Goal: Task Accomplishment & Management: Use online tool/utility

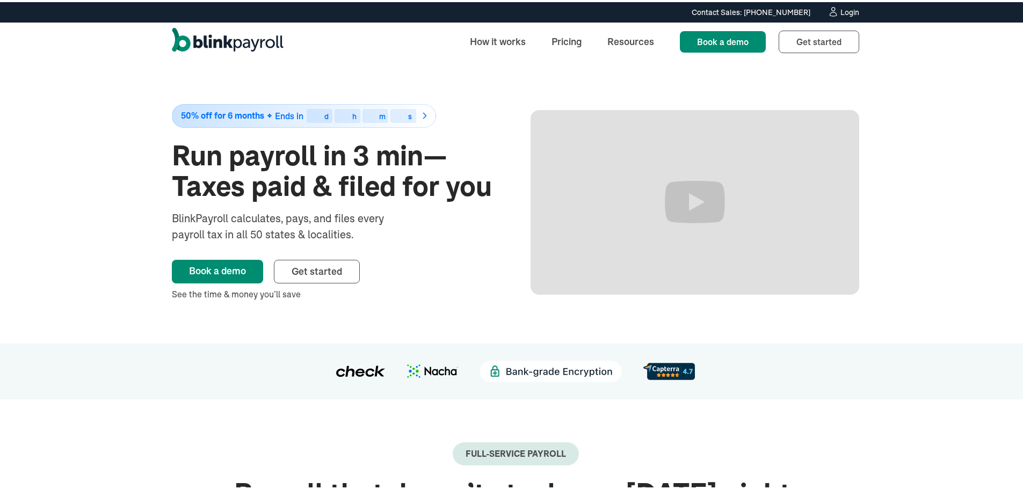
click at [840, 13] on div "Login" at bounding box center [849, 10] width 19 height 8
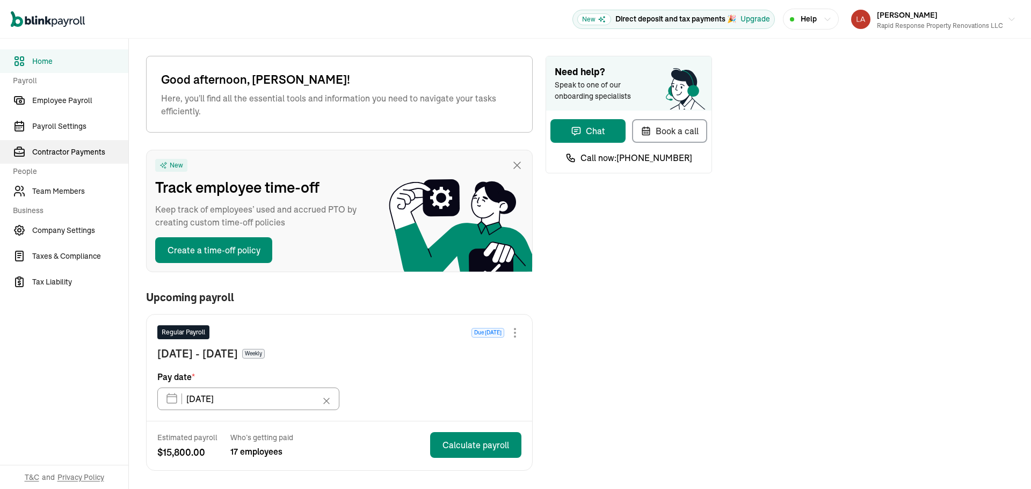
click at [53, 156] on span "Contractor Payments" at bounding box center [80, 152] width 96 height 11
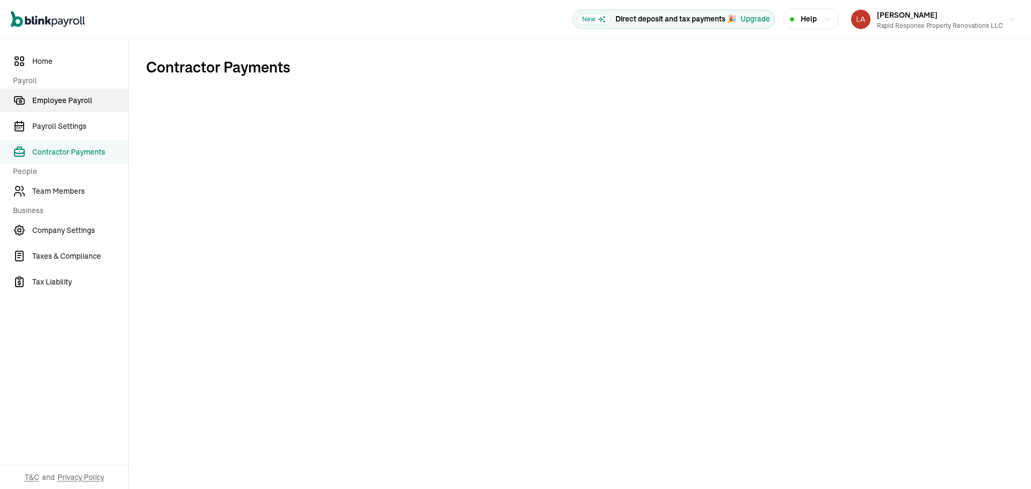
click at [75, 110] on link "Employee Payroll" at bounding box center [64, 101] width 128 height 24
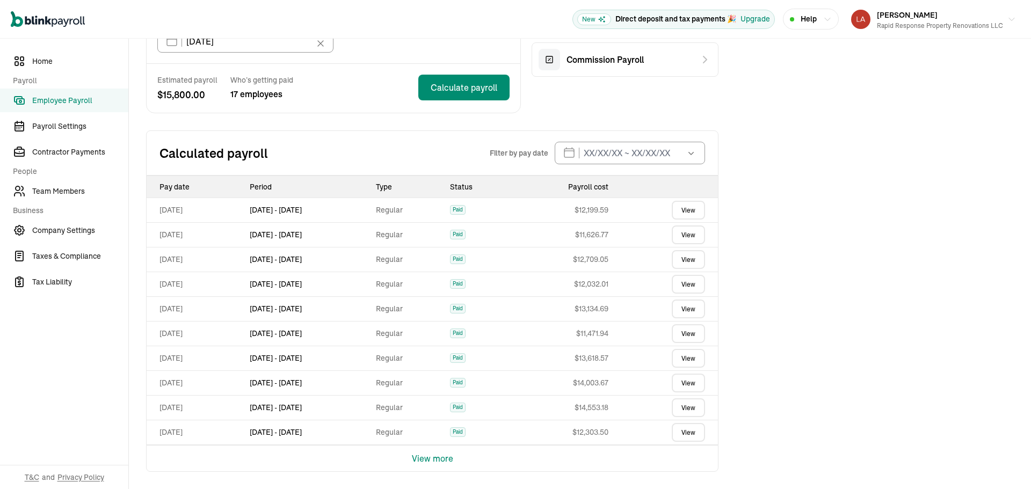
click at [706, 214] on td "View" at bounding box center [665, 210] width 105 height 25
click at [691, 208] on link "View" at bounding box center [688, 210] width 33 height 19
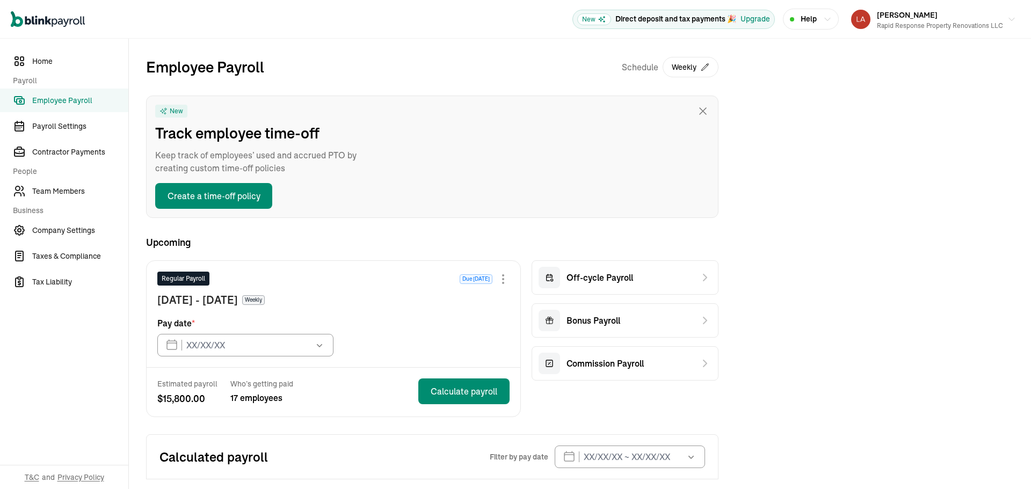
type input "[DATE]"
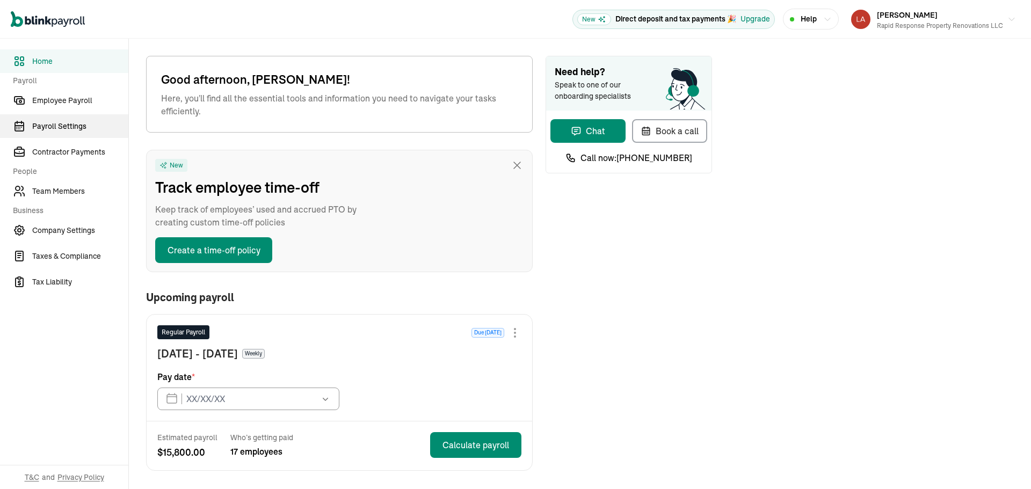
type input "09/26/2025"
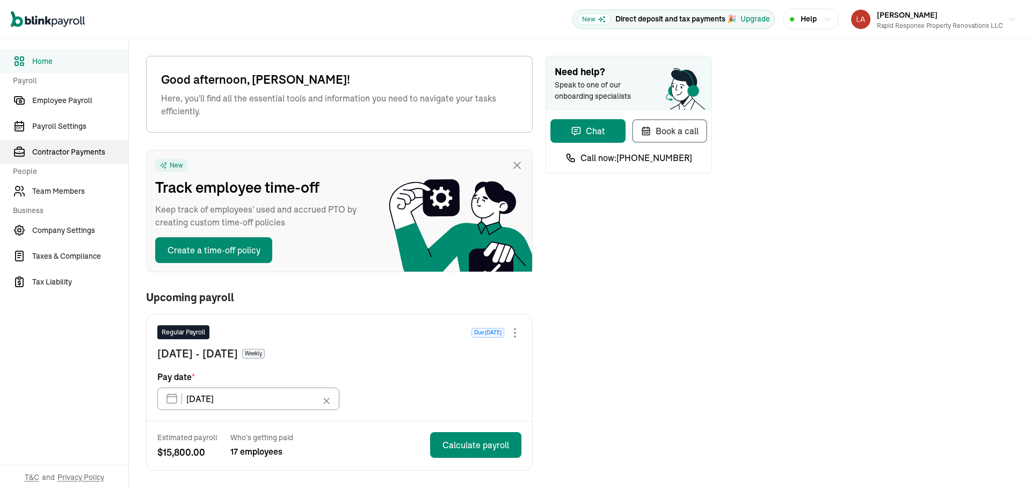
click at [53, 156] on span "Contractor Payments" at bounding box center [80, 152] width 96 height 11
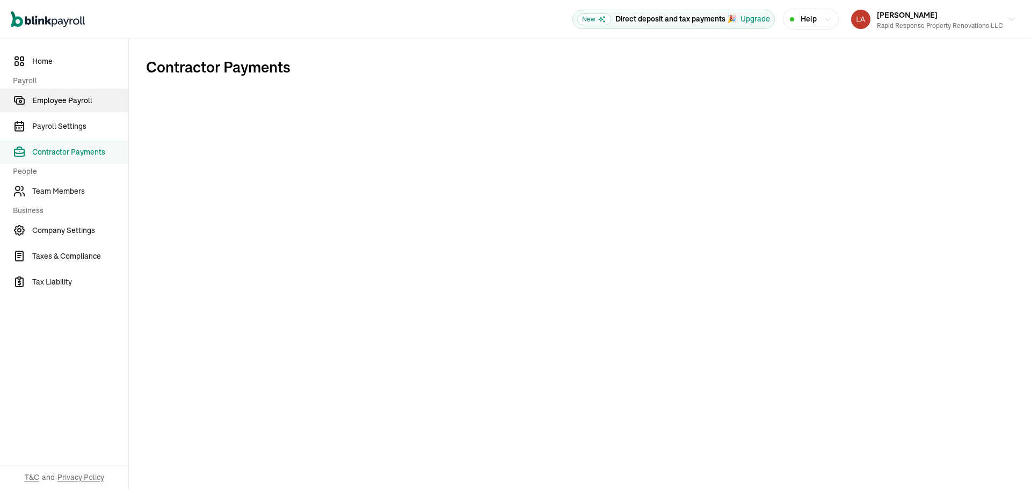
click at [75, 110] on link "Employee Payroll" at bounding box center [64, 101] width 128 height 24
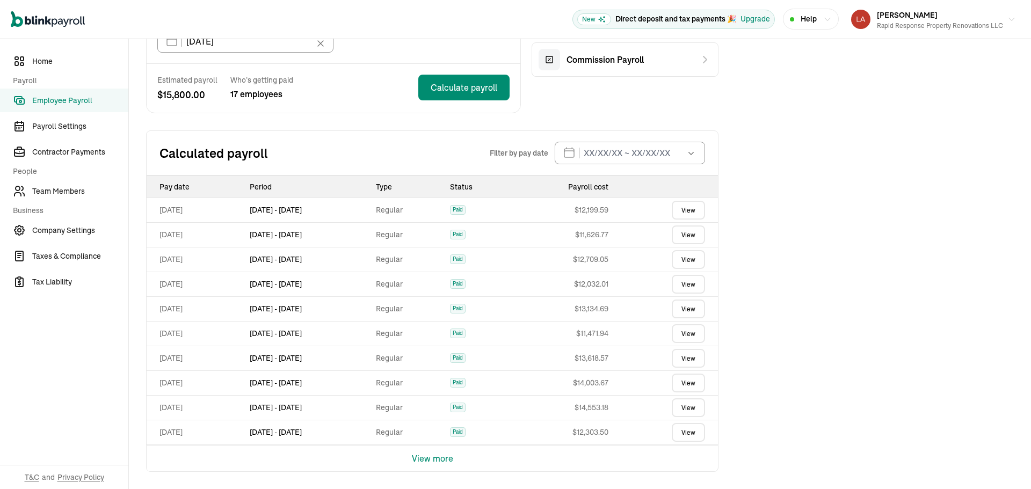
click at [706, 214] on td "View" at bounding box center [665, 210] width 105 height 25
click at [691, 208] on link "View" at bounding box center [688, 210] width 33 height 19
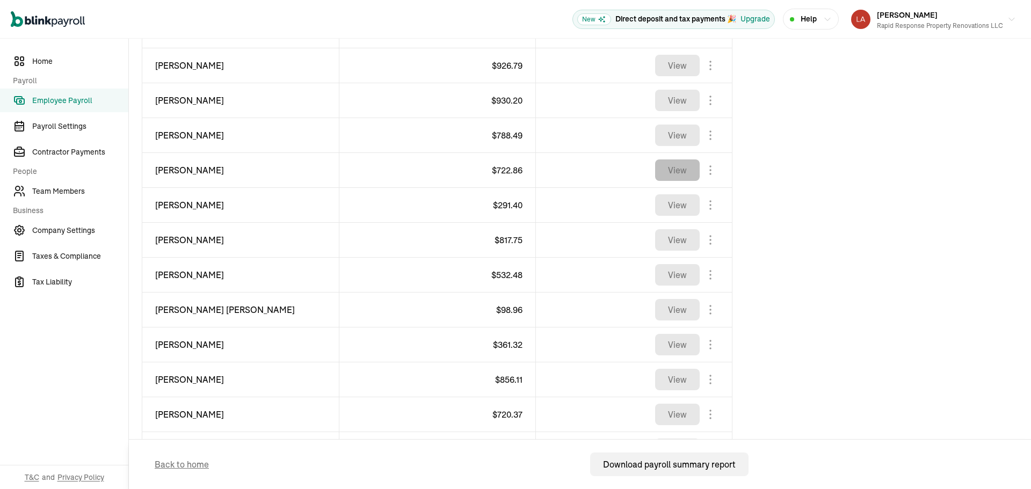
click at [693, 163] on button "View" at bounding box center [677, 169] width 45 height 21
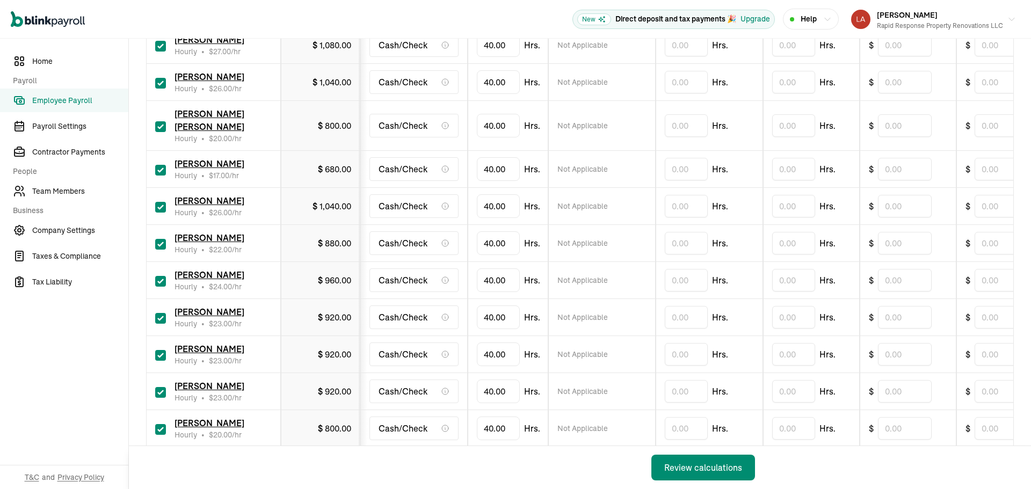
scroll to position [430, 0]
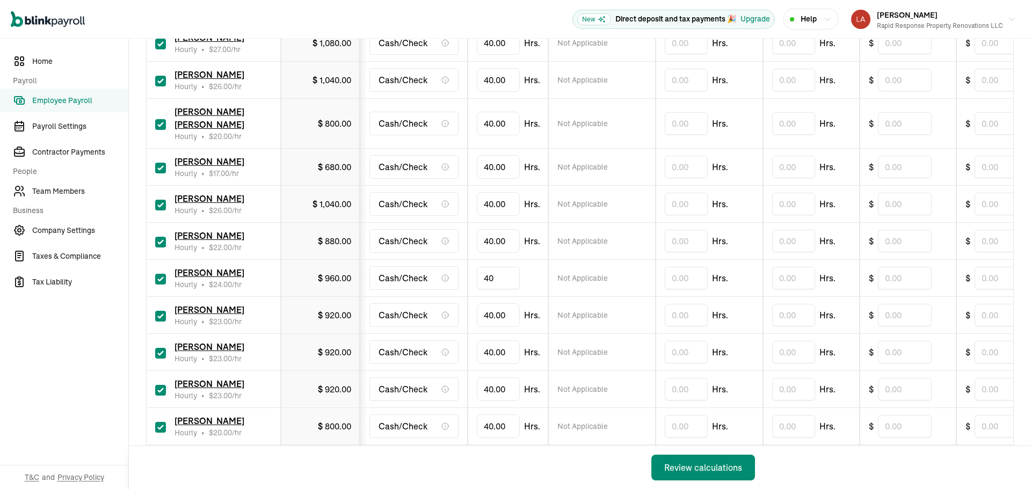
click at [489, 267] on input "40" at bounding box center [498, 278] width 43 height 23
type input "26.40"
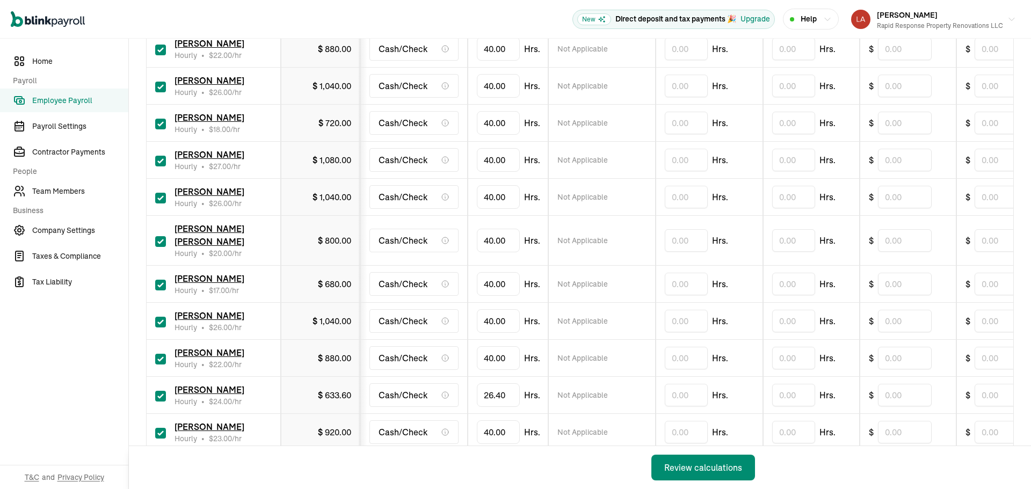
scroll to position [294, 0]
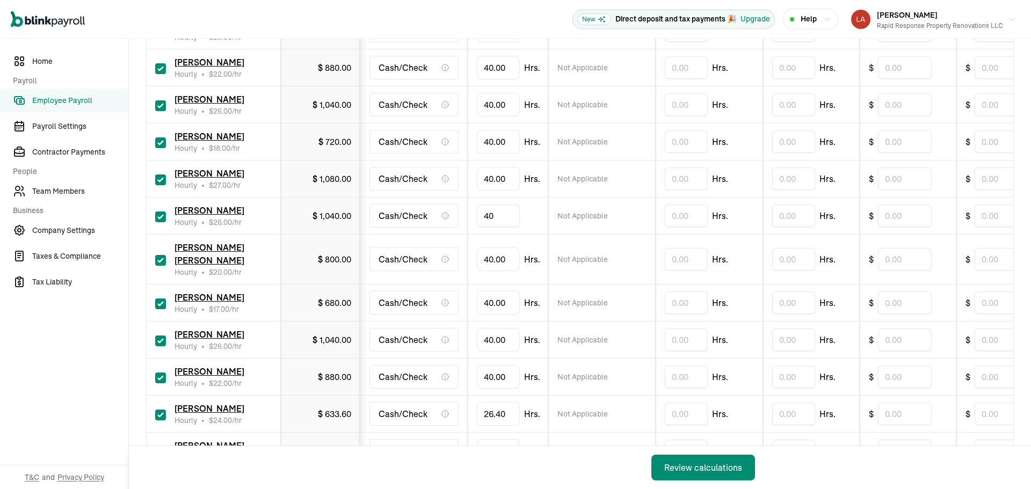
click at [509, 212] on input "40" at bounding box center [498, 216] width 43 height 23
type input "25.50"
click at [502, 256] on input "40" at bounding box center [498, 259] width 43 height 23
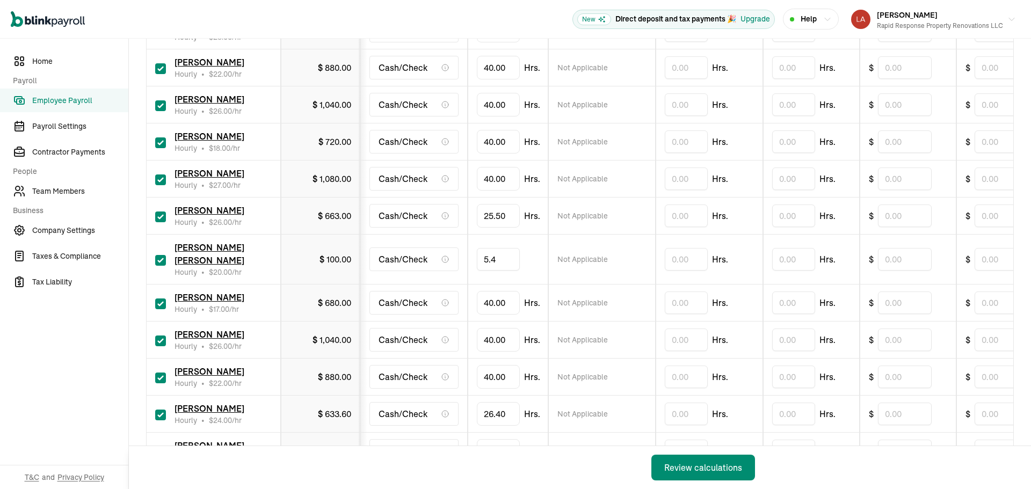
type input "5.43"
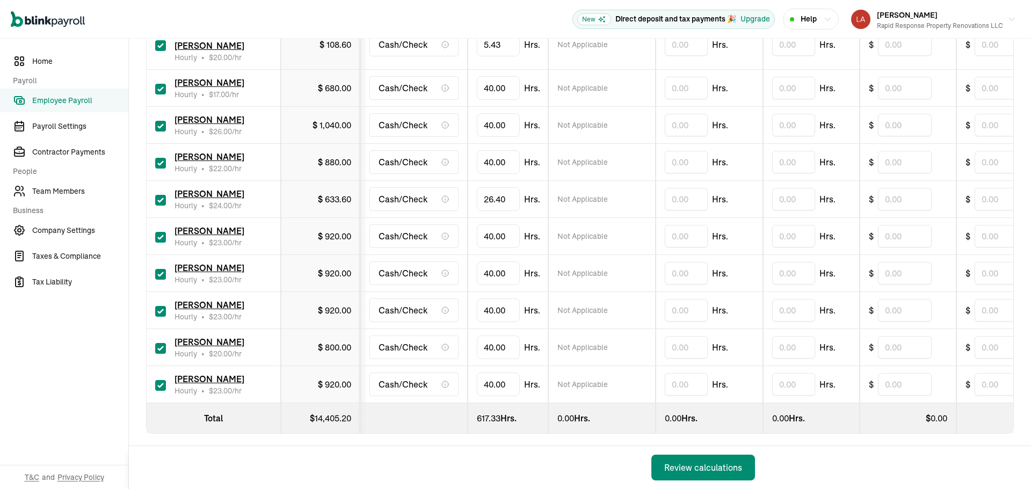
click at [159, 380] on input "checkbox" at bounding box center [160, 385] width 11 height 11
checkbox input "false"
type input "0.00"
click at [160, 341] on label at bounding box center [160, 347] width 11 height 13
click at [160, 343] on input "checkbox" at bounding box center [160, 348] width 11 height 11
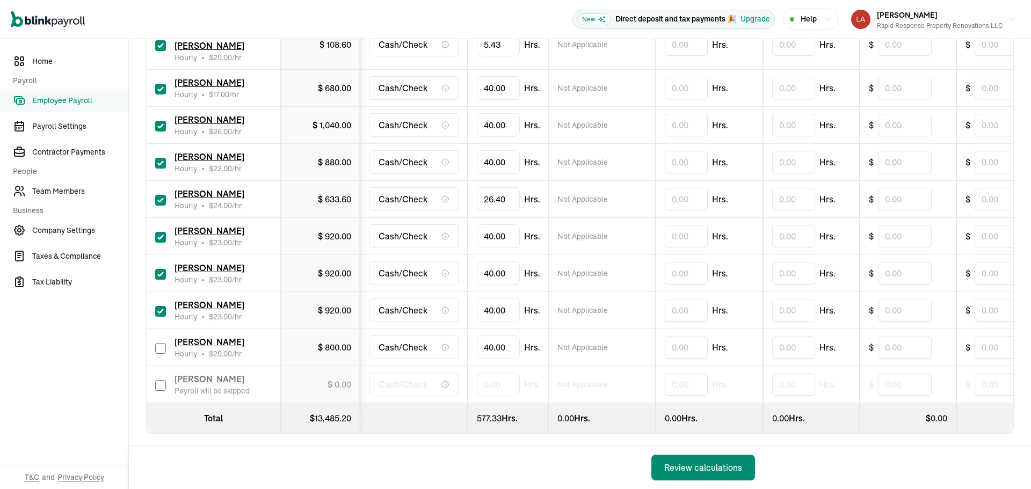
checkbox input "false"
type input "0.00"
click at [159, 158] on input "checkbox" at bounding box center [160, 163] width 11 height 11
checkbox input "false"
type input "0.00"
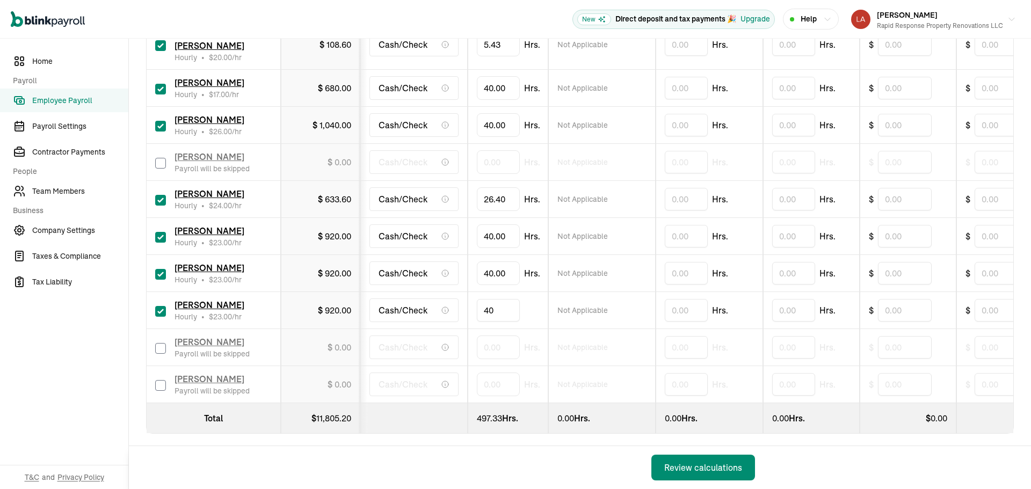
click at [492, 299] on input "40" at bounding box center [498, 310] width 43 height 23
type input "32.54"
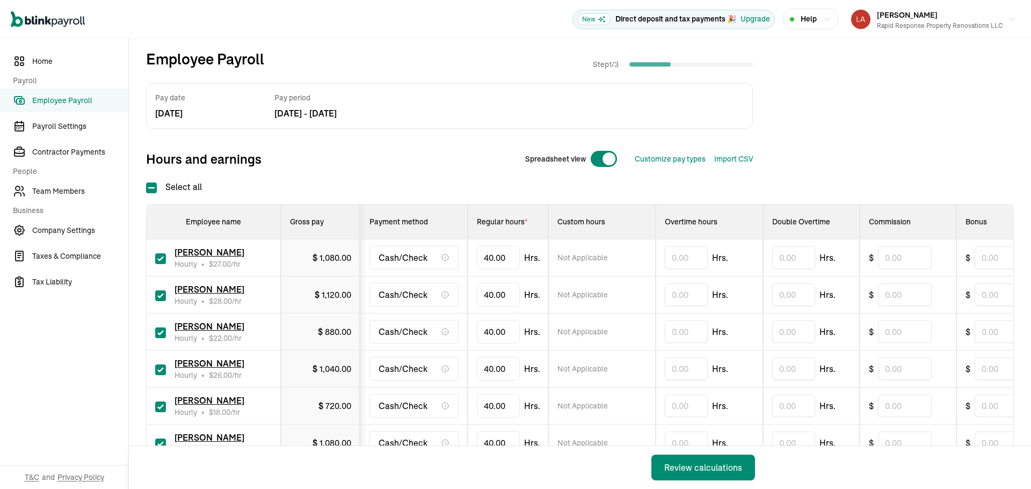
scroll to position [54, 0]
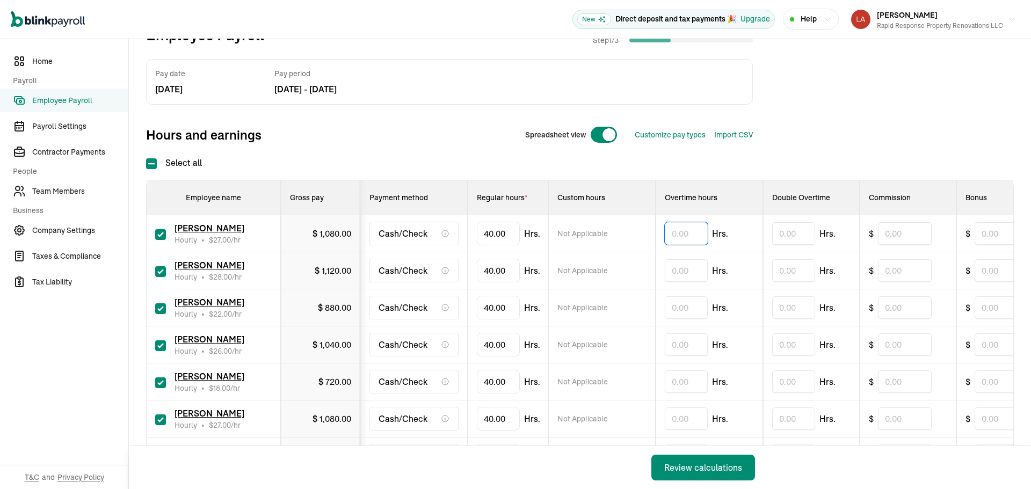
click at [678, 234] on input "text" at bounding box center [686, 233] width 43 height 23
type input "1.03"
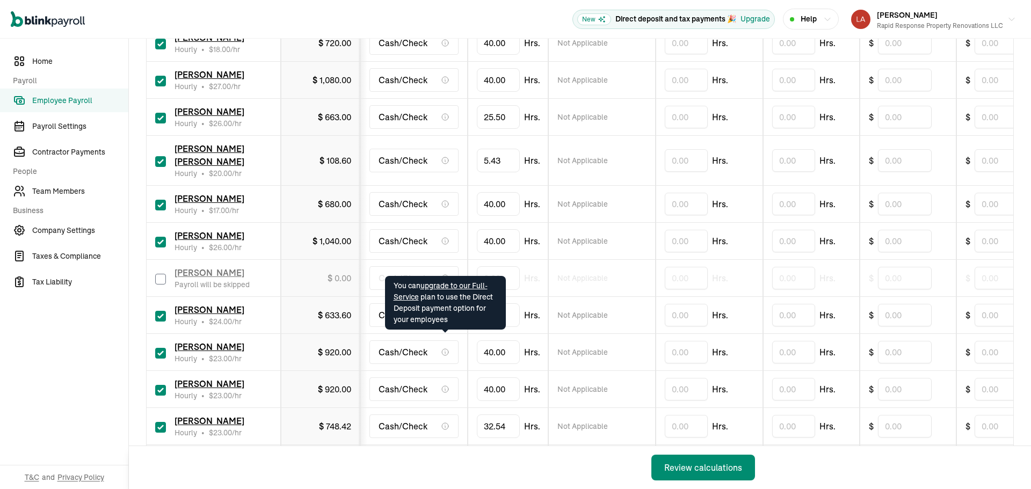
scroll to position [376, 0]
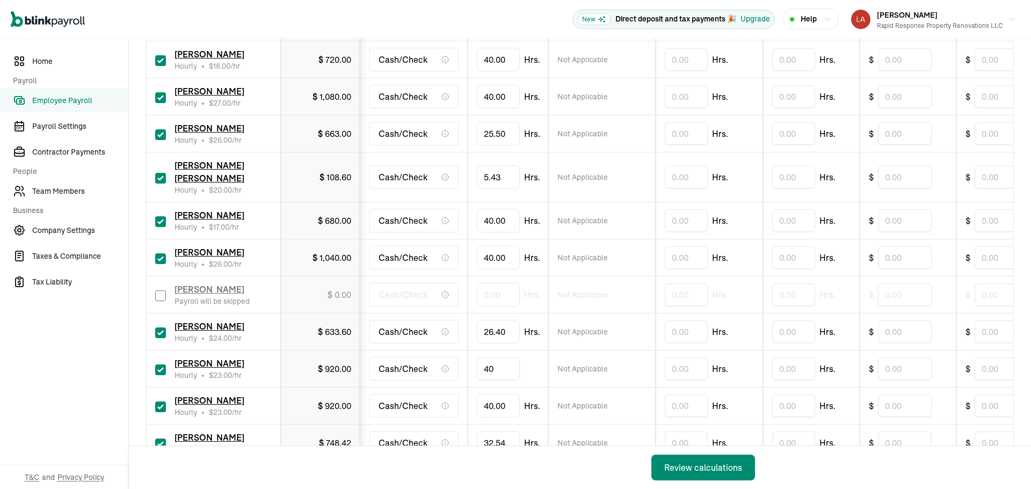
click at [506, 358] on input "40" at bounding box center [498, 369] width 43 height 23
type input "35.45"
click at [492, 209] on input "40" at bounding box center [498, 220] width 43 height 23
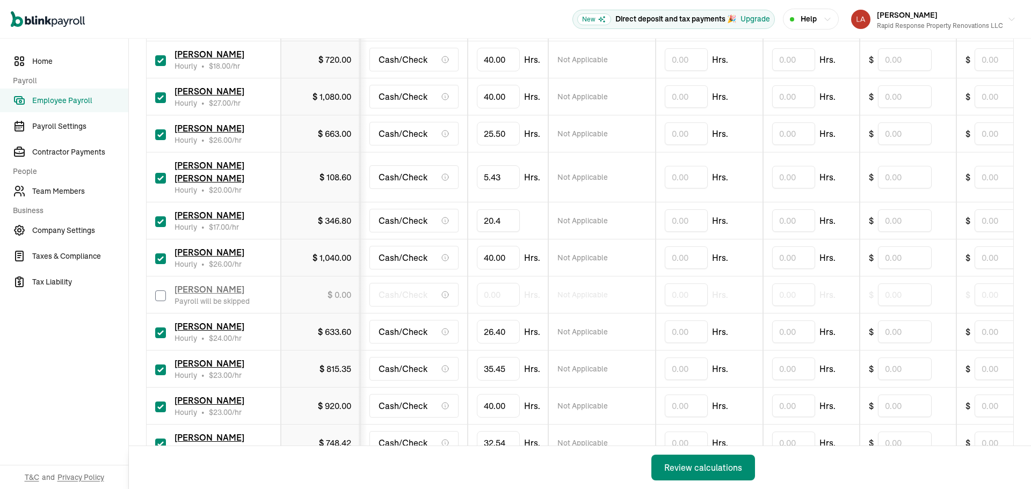
type input "20.48"
click at [162, 402] on input "checkbox" at bounding box center [160, 407] width 11 height 11
checkbox input "false"
type input "0.00"
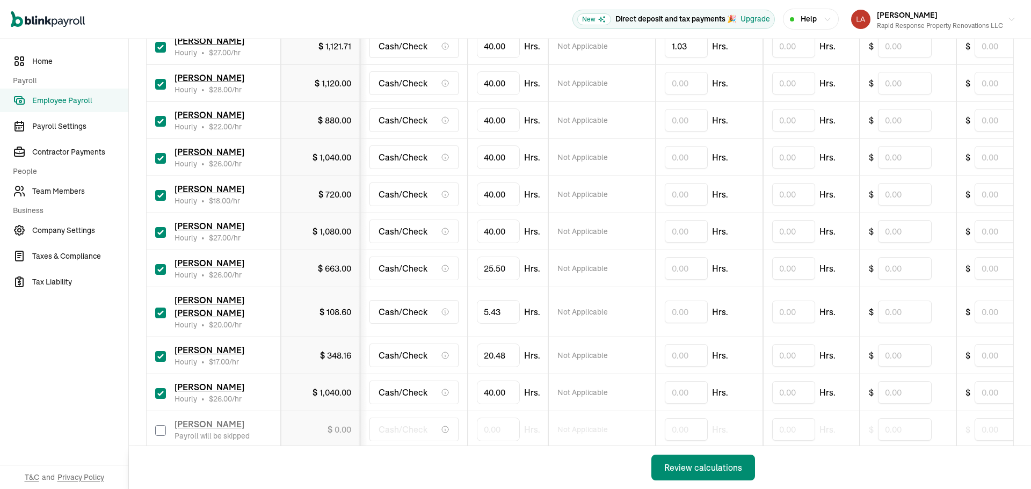
scroll to position [215, 0]
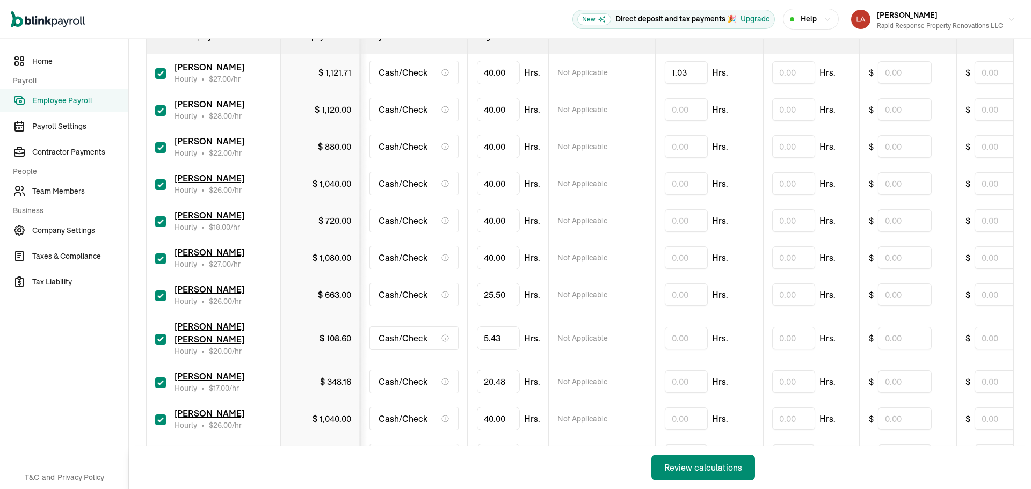
drag, startPoint x: 694, startPoint y: 195, endPoint x: 688, endPoint y: 187, distance: 9.9
click at [694, 193] on td "Hrs." at bounding box center [709, 183] width 107 height 37
click at [688, 187] on input "text" at bounding box center [686, 183] width 43 height 23
type input "5.22"
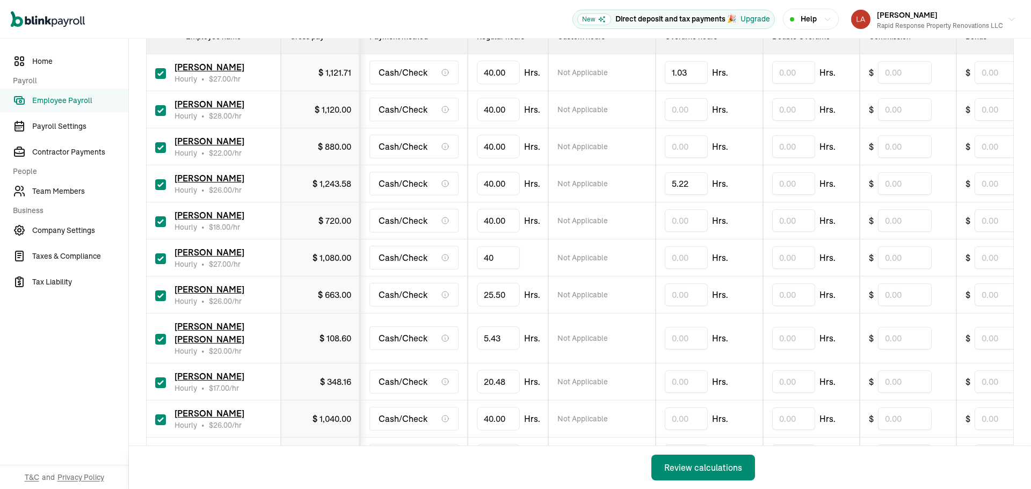
click at [505, 254] on input "40" at bounding box center [498, 257] width 43 height 23
type input "38.54"
click at [498, 408] on input "40" at bounding box center [498, 419] width 43 height 23
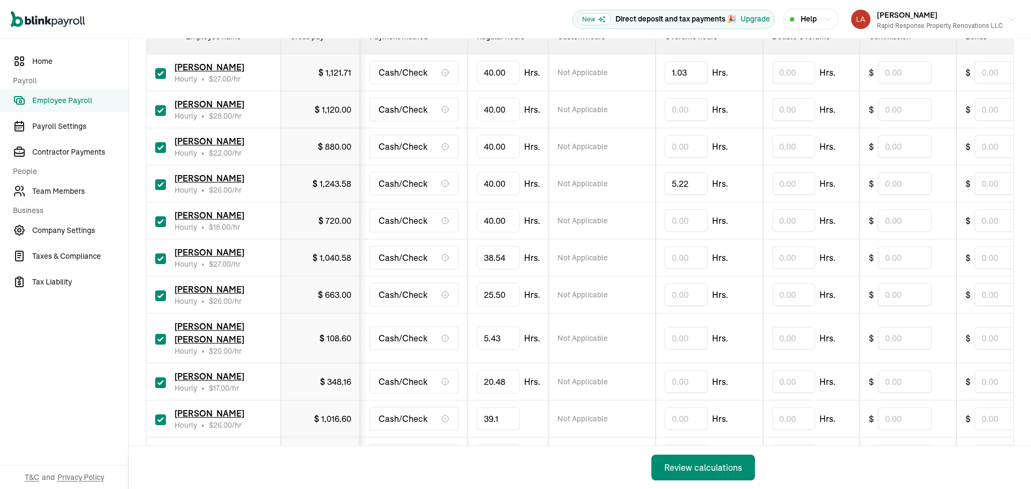
type input "39.13"
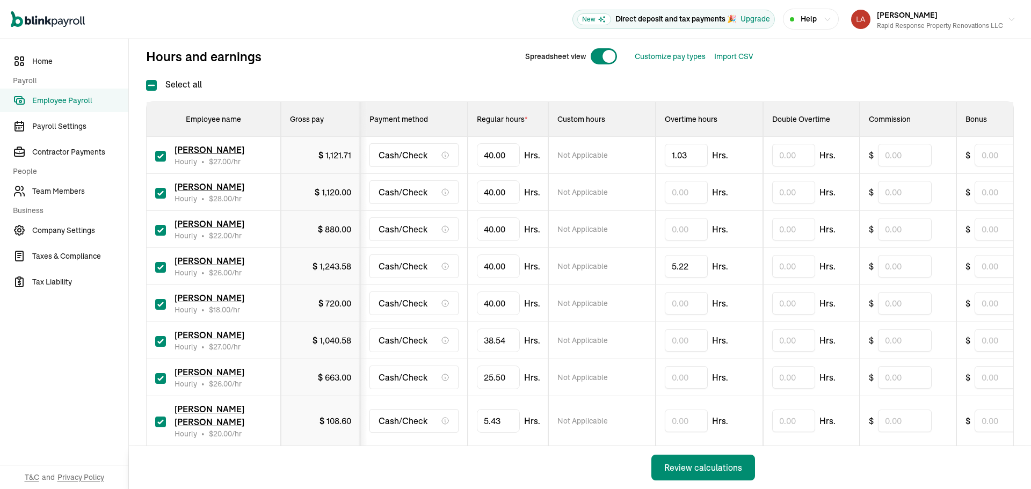
scroll to position [107, 0]
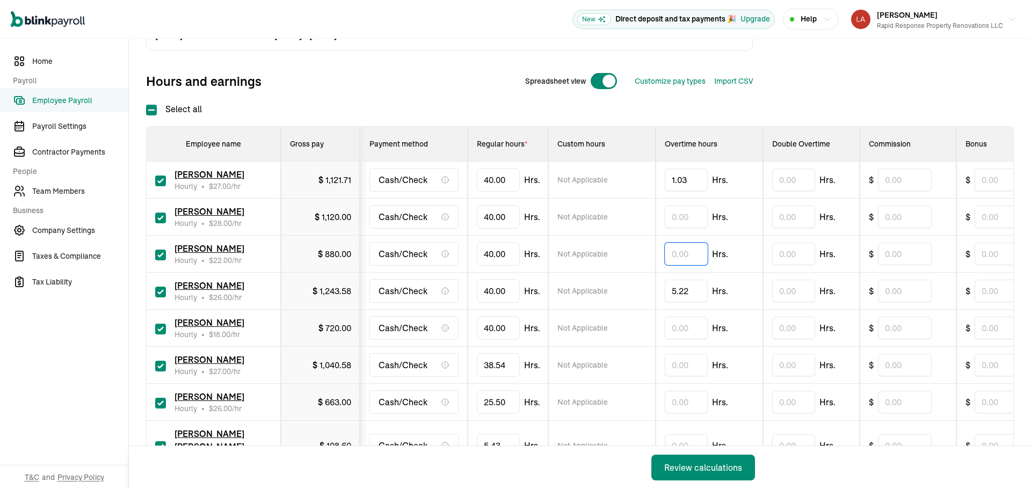
click at [679, 258] on input "text" at bounding box center [686, 254] width 43 height 23
type input "2.21"
click at [687, 216] on input "text" at bounding box center [686, 217] width 43 height 23
type input "."
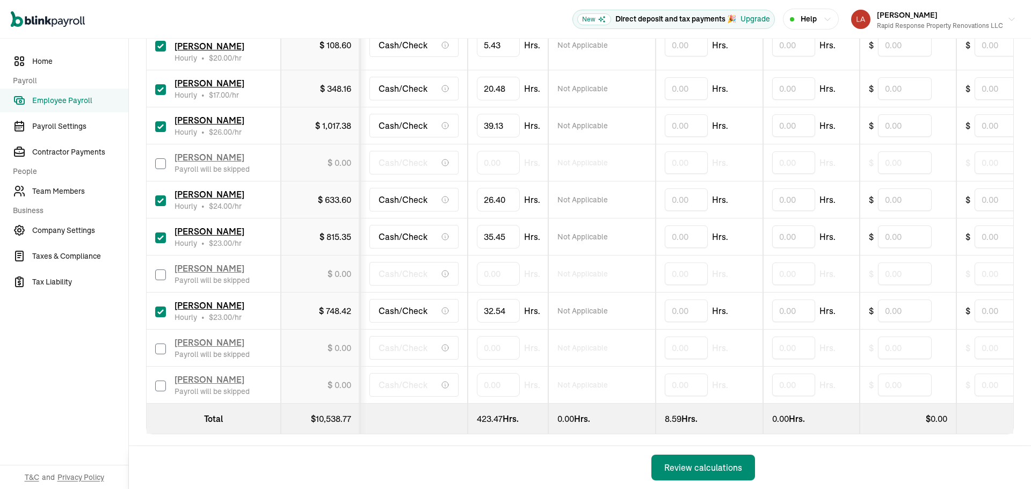
scroll to position [509, 0]
type input "0.13"
click at [690, 465] on div "Review calculations" at bounding box center [703, 467] width 78 height 13
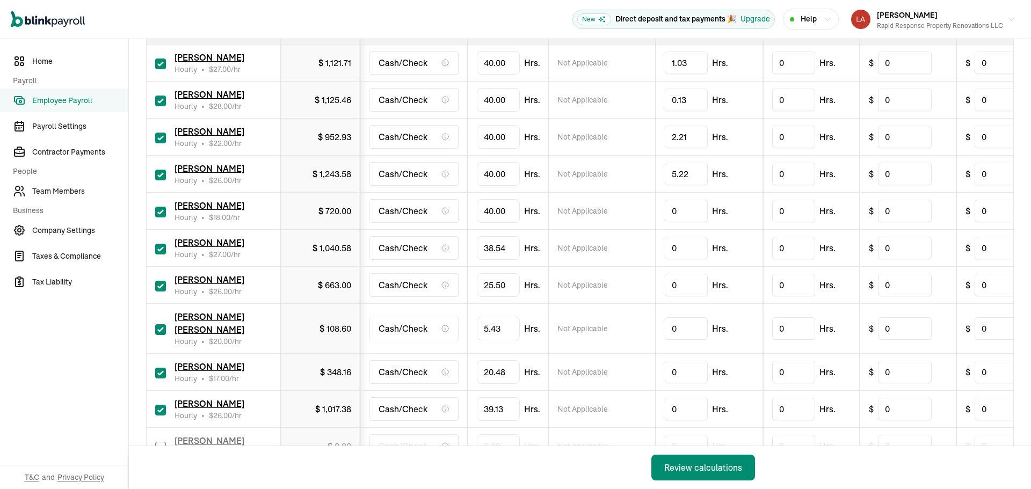
scroll to position [269, 0]
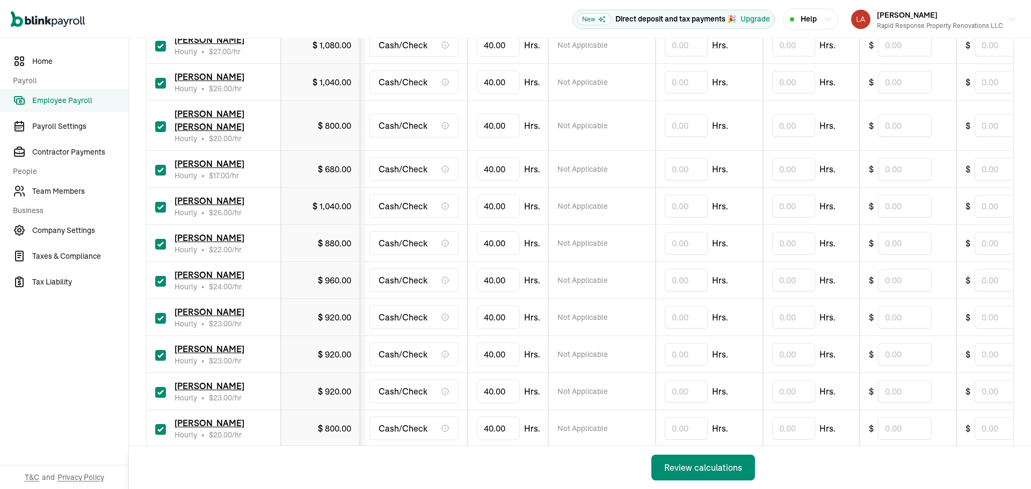
scroll to position [430, 0]
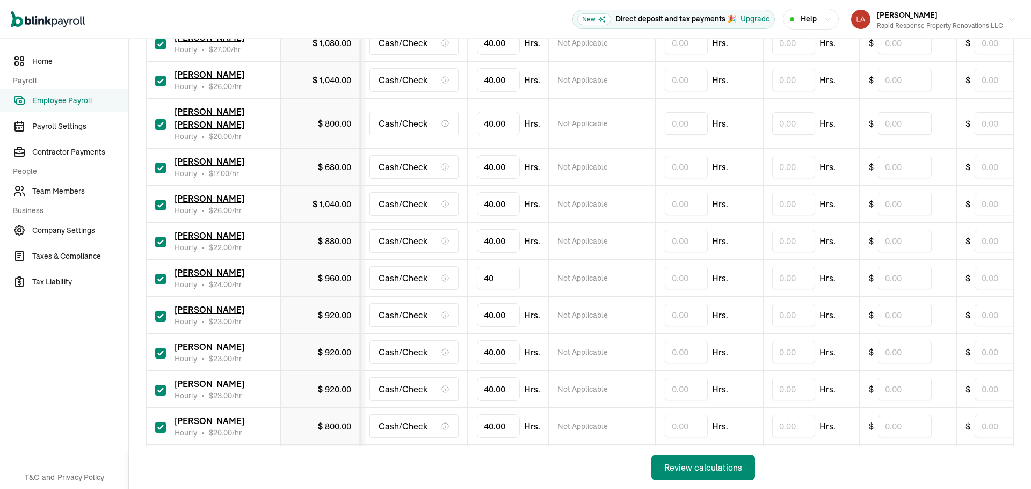
click at [489, 267] on input "40" at bounding box center [498, 278] width 43 height 23
type input "26.40"
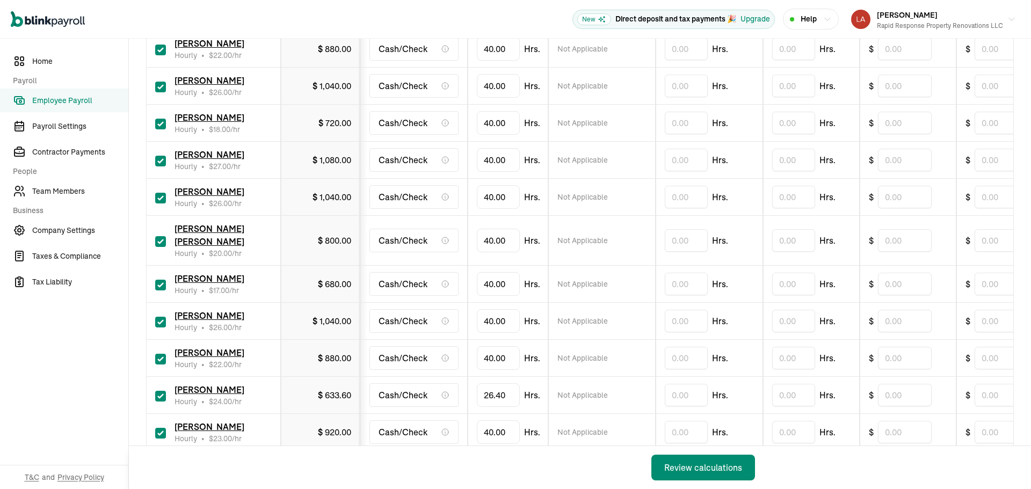
scroll to position [294, 0]
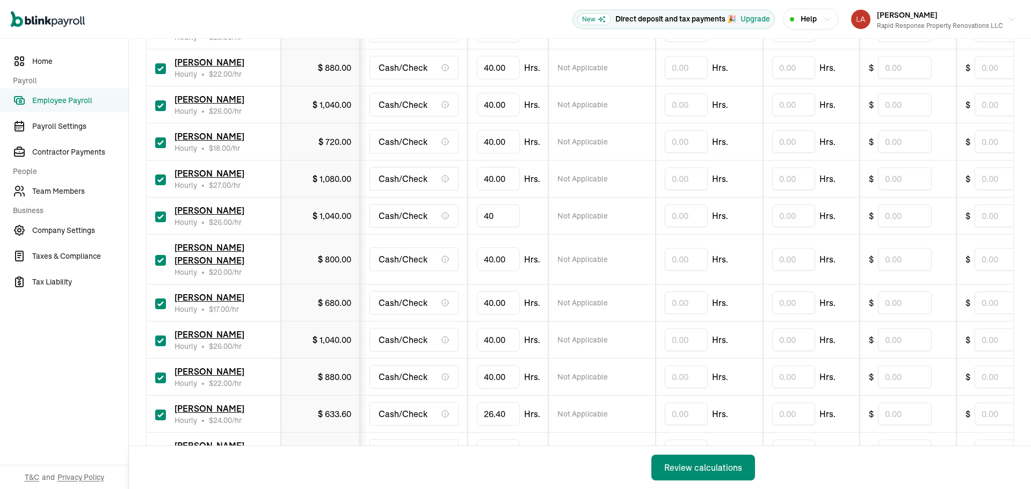
click at [509, 212] on input "40" at bounding box center [498, 216] width 43 height 23
type input "25.50"
click at [502, 256] on input "40" at bounding box center [498, 259] width 43 height 23
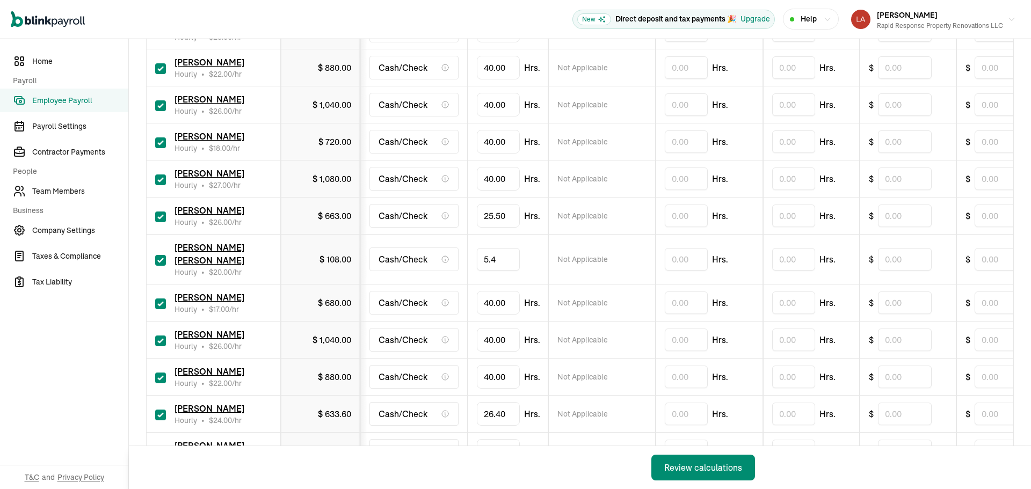
type input "5.43"
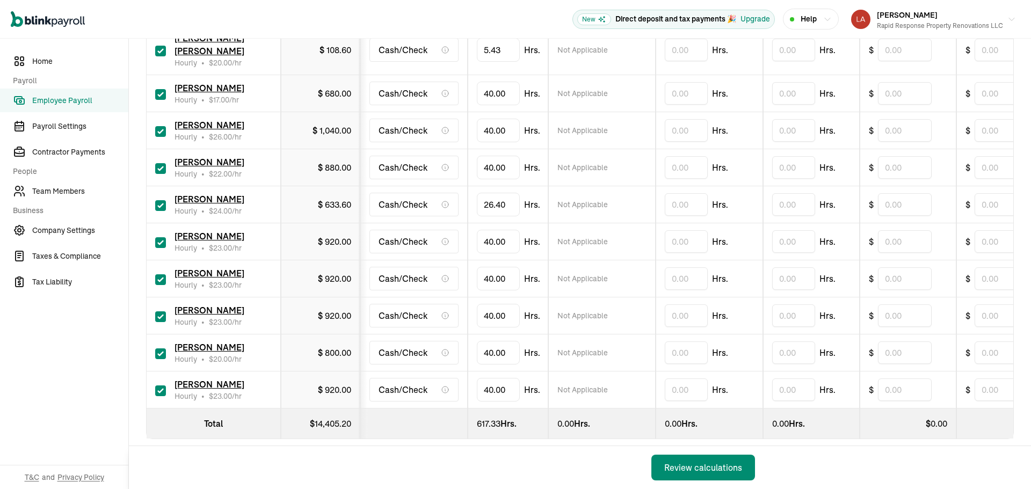
scroll to position [509, 0]
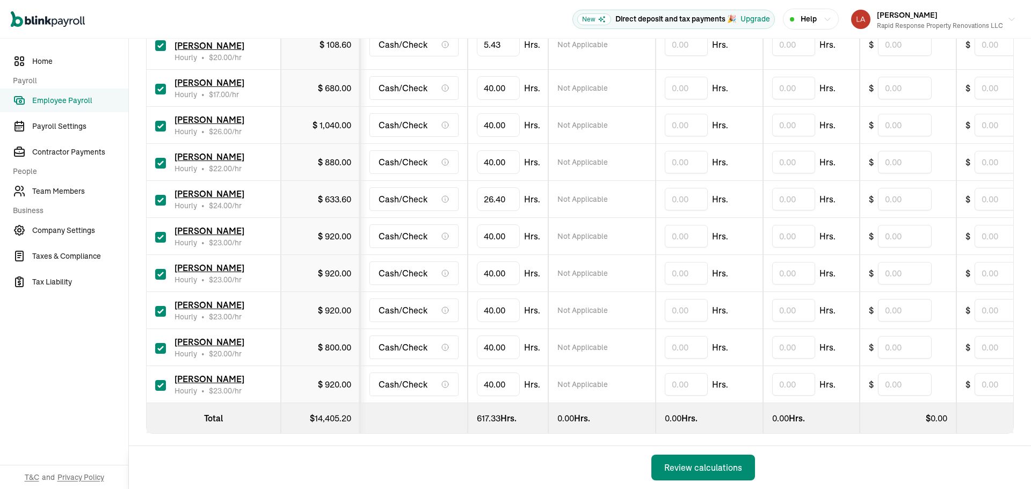
click at [159, 380] on input "checkbox" at bounding box center [160, 385] width 11 height 11
checkbox input "false"
type input "0.00"
click at [160, 341] on label at bounding box center [160, 347] width 11 height 13
click at [160, 343] on input "checkbox" at bounding box center [160, 348] width 11 height 11
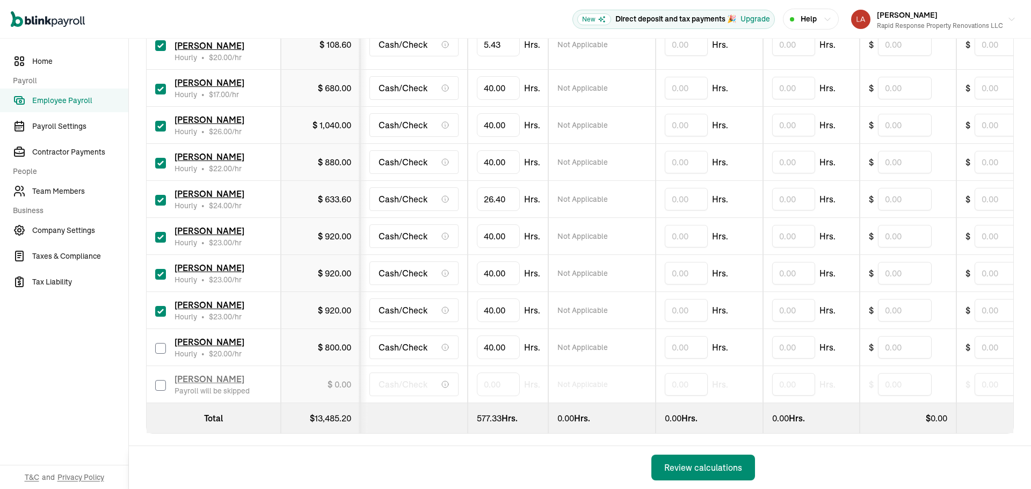
checkbox input "false"
type input "0.00"
click at [159, 158] on input "checkbox" at bounding box center [160, 163] width 11 height 11
checkbox input "false"
type input "0.00"
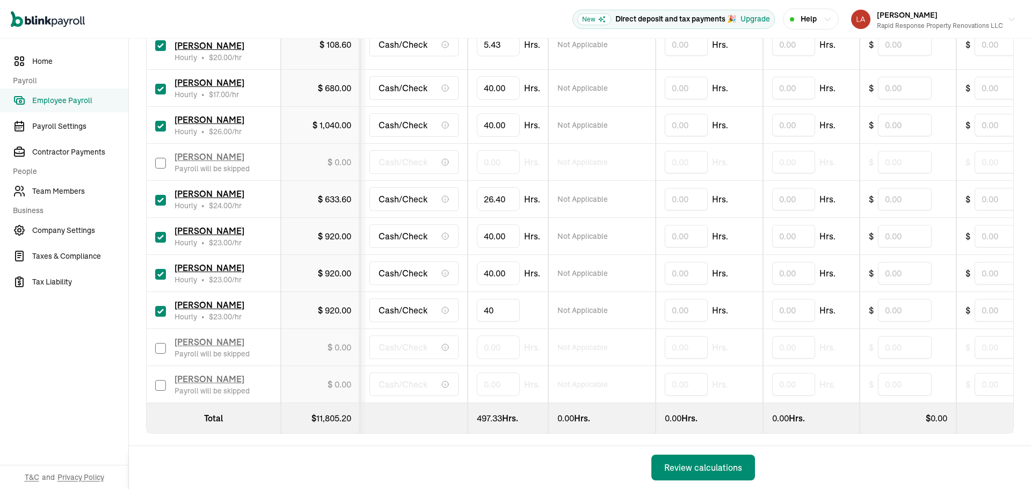
click at [492, 299] on input "40" at bounding box center [498, 310] width 43 height 23
type input "32.54"
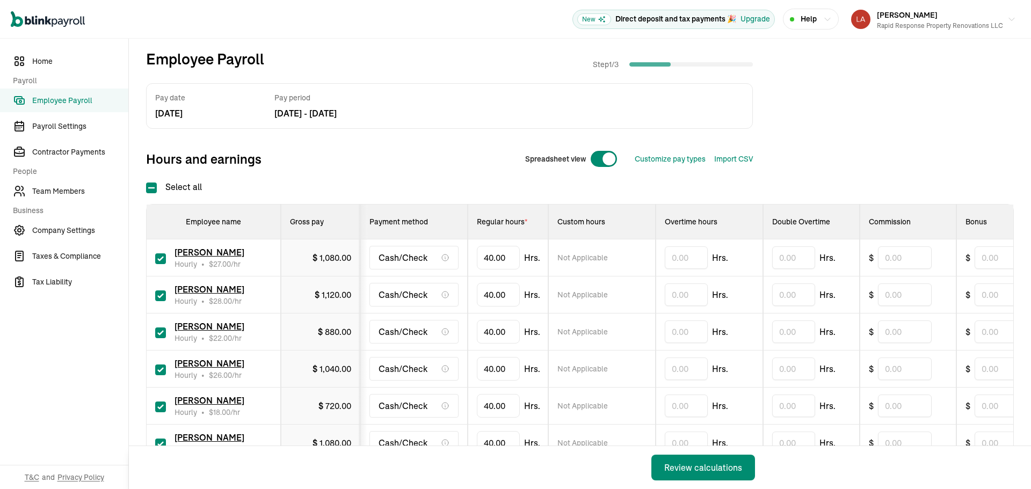
scroll to position [54, 0]
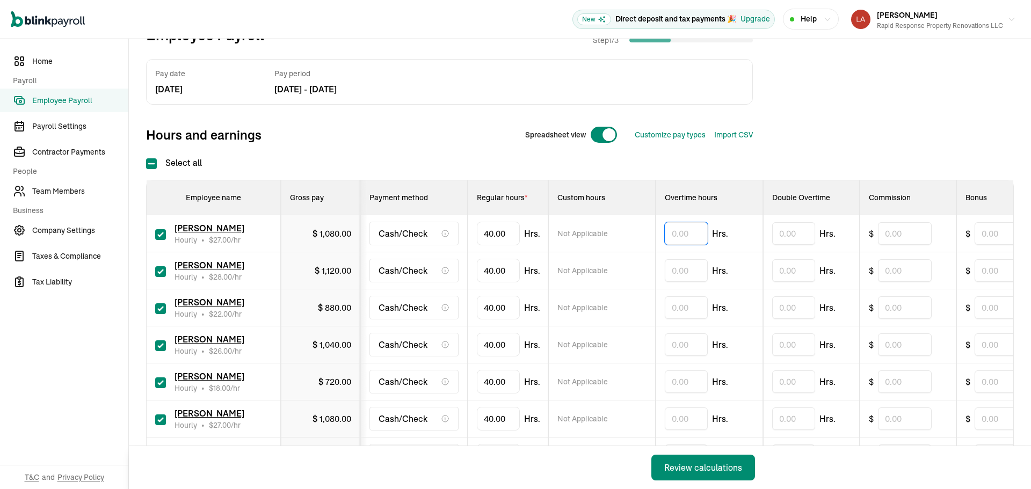
click at [678, 234] on input "text" at bounding box center [686, 233] width 43 height 23
type input "1.03"
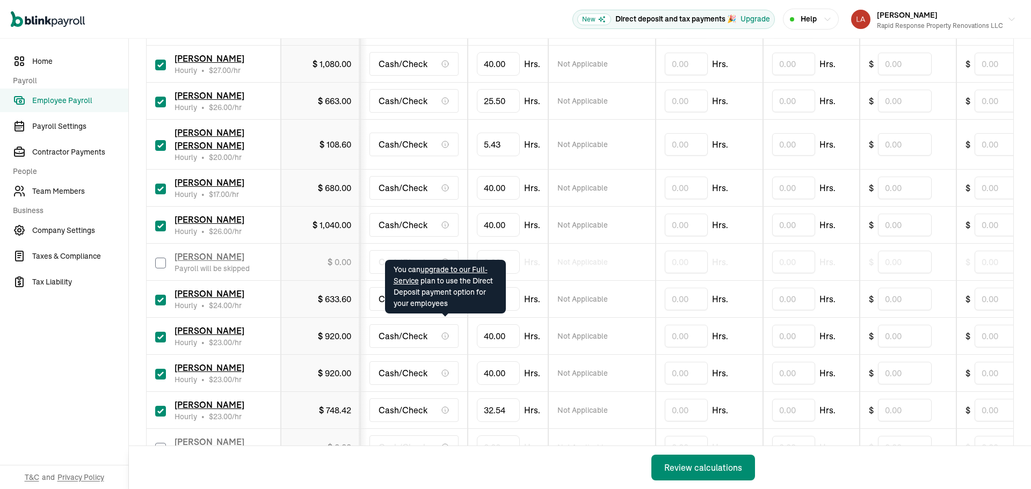
scroll to position [376, 0]
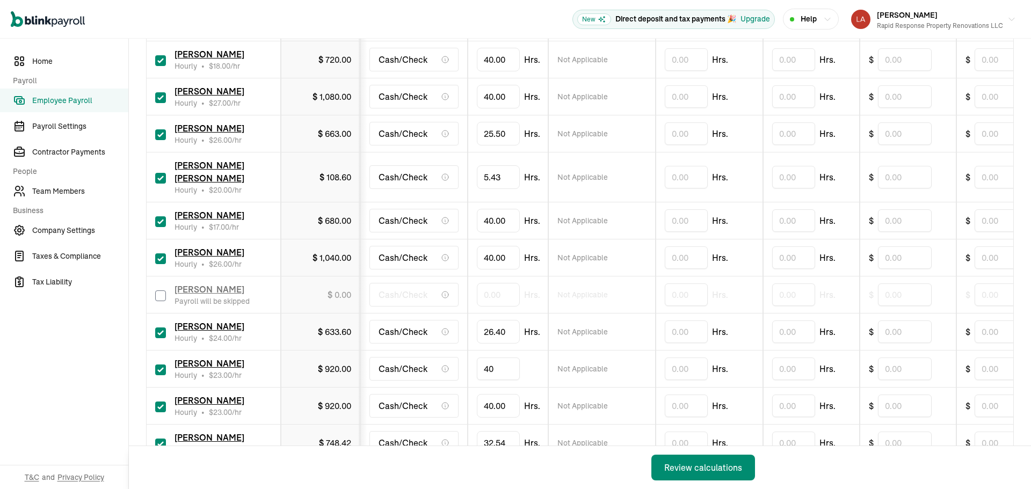
click at [506, 358] on input "40" at bounding box center [498, 369] width 43 height 23
type input "35.45"
click at [492, 209] on input "40" at bounding box center [498, 220] width 43 height 23
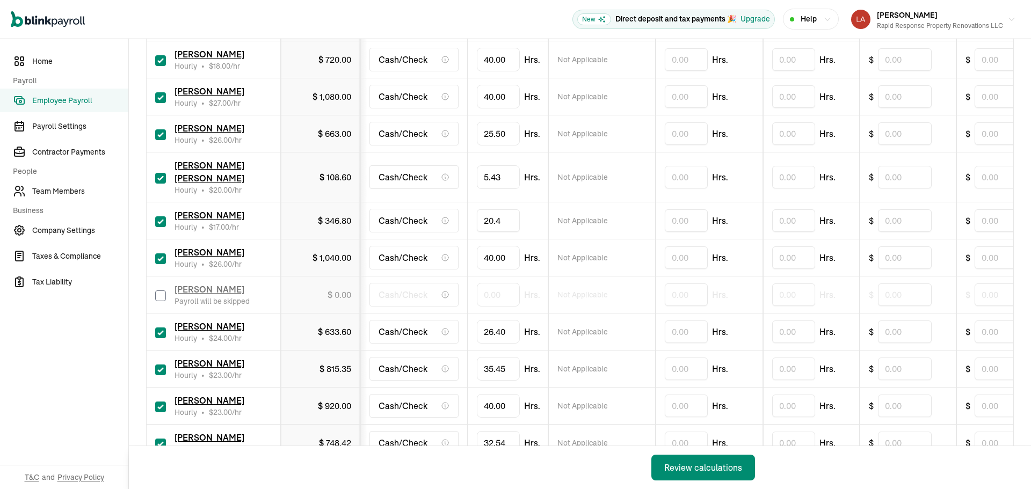
type input "20.48"
click at [162, 402] on input "checkbox" at bounding box center [160, 407] width 11 height 11
checkbox input "false"
type input "0.00"
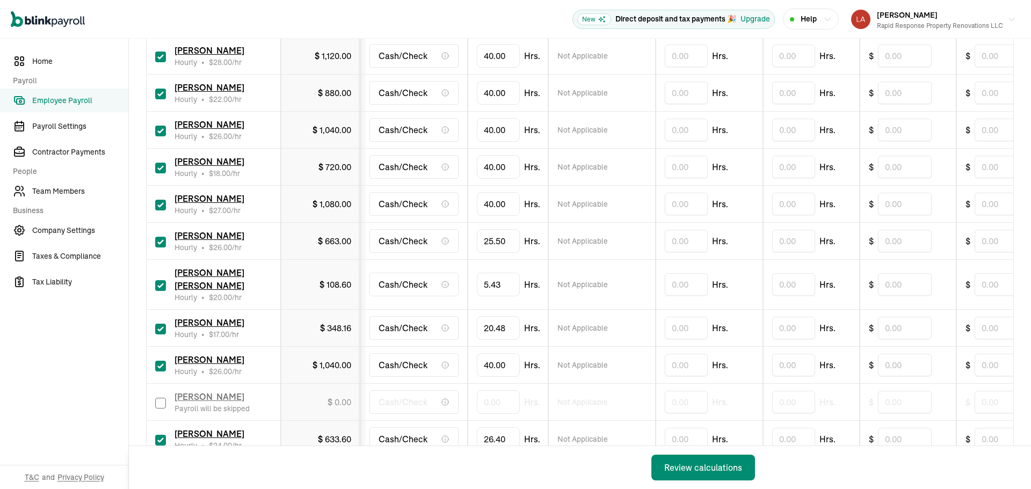
scroll to position [215, 0]
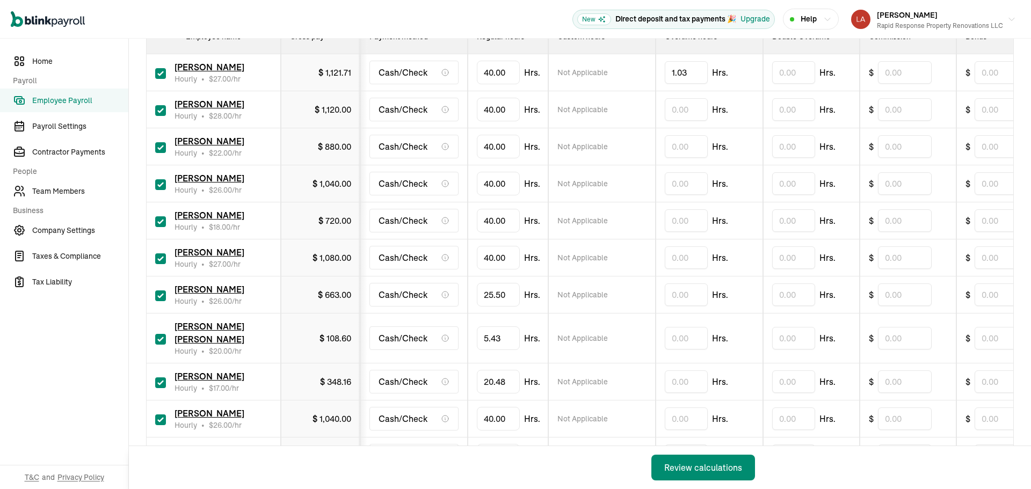
drag, startPoint x: 694, startPoint y: 195, endPoint x: 688, endPoint y: 187, distance: 9.9
click at [694, 193] on td "Hrs." at bounding box center [709, 183] width 107 height 37
click at [688, 187] on input "text" at bounding box center [686, 183] width 43 height 23
type input "5.22"
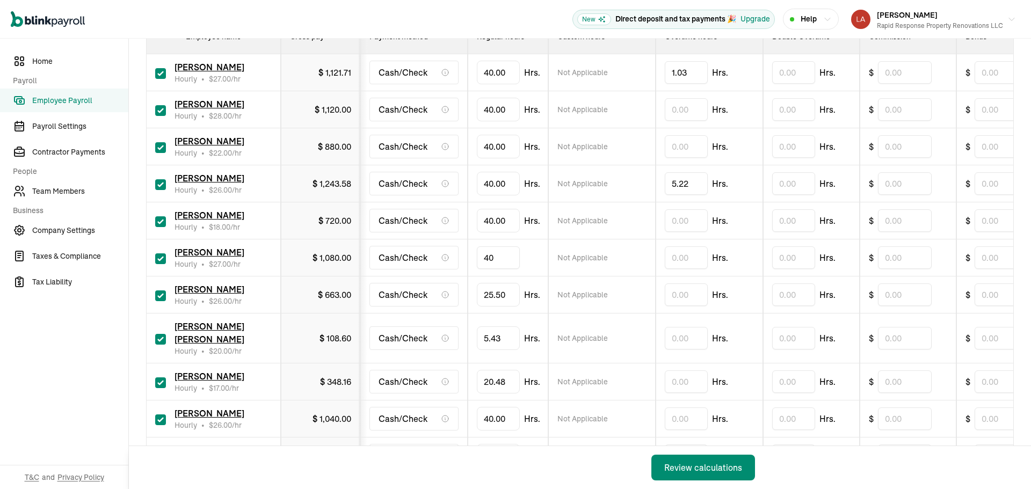
click at [505, 254] on input "40" at bounding box center [498, 257] width 43 height 23
type input "38.54"
click at [498, 408] on input "40" at bounding box center [498, 419] width 43 height 23
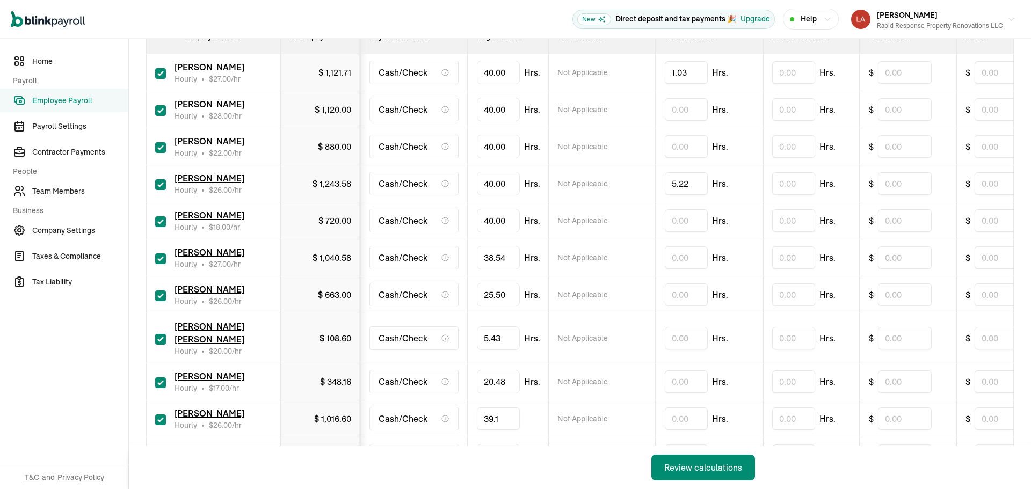
type input "39.13"
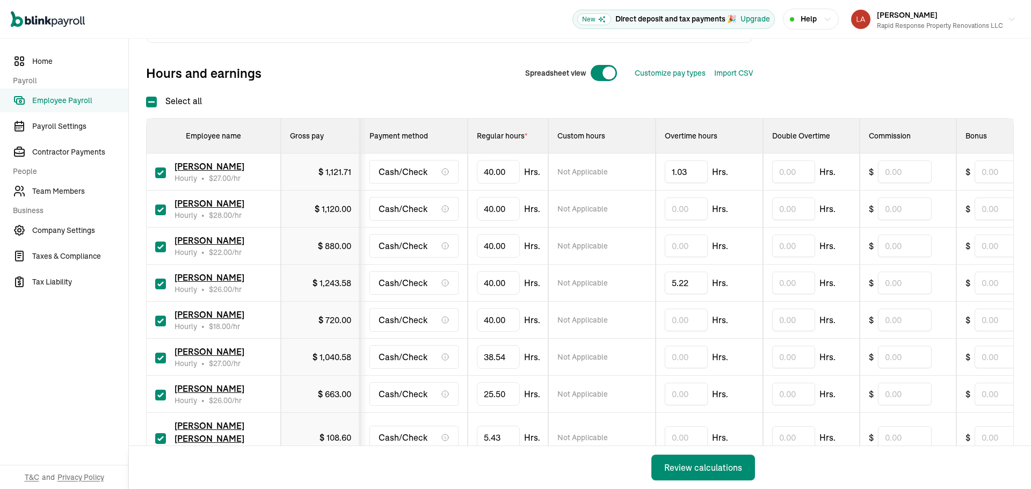
scroll to position [107, 0]
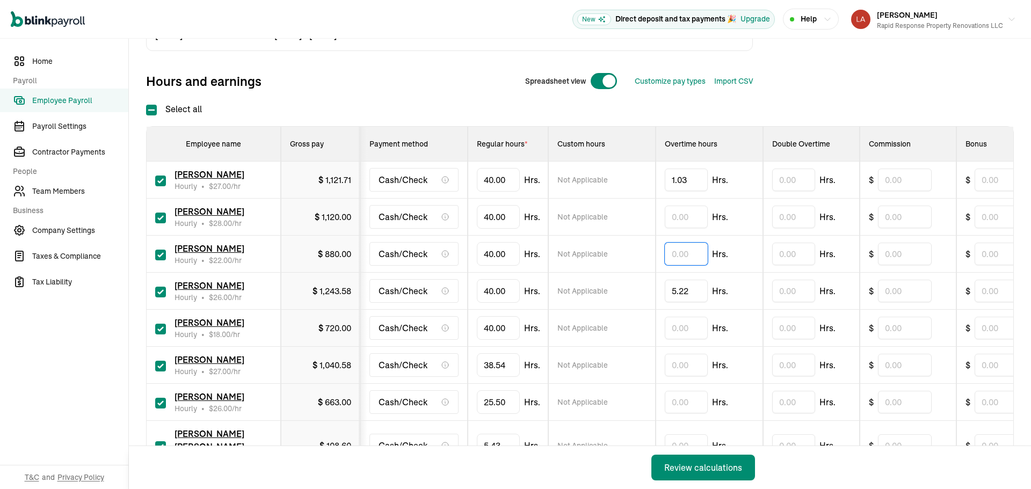
click at [679, 258] on input "text" at bounding box center [686, 254] width 43 height 23
type input "2.21"
click at [687, 216] on input "text" at bounding box center [686, 217] width 43 height 23
type input "."
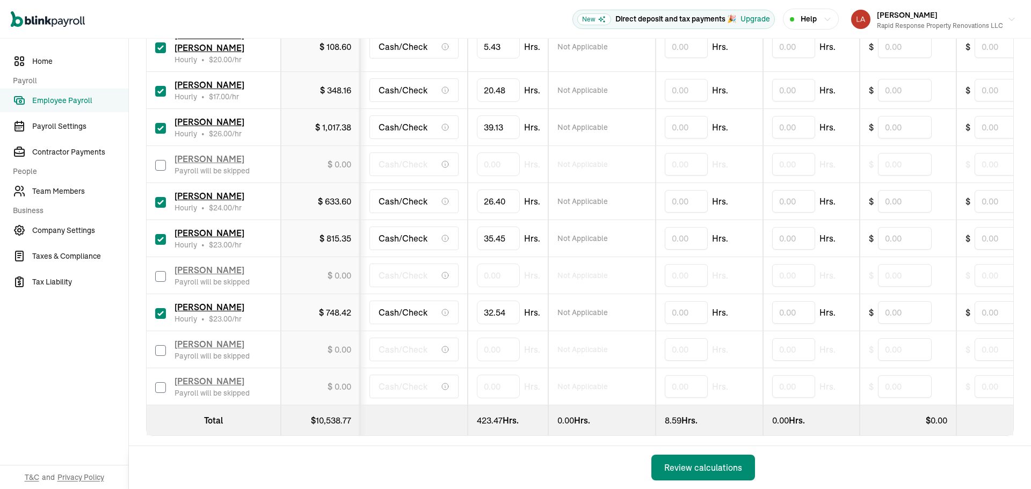
scroll to position [509, 0]
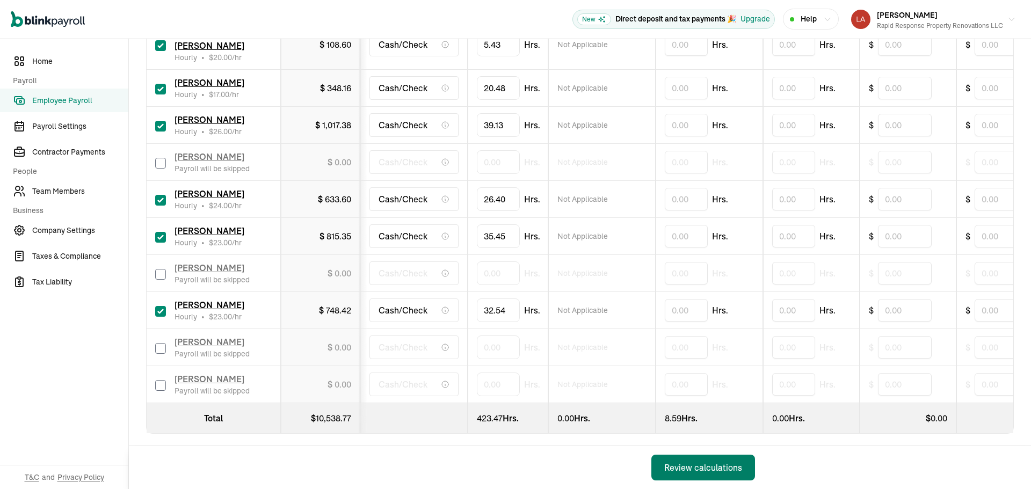
type input "0.13"
click at [690, 465] on div "Review calculations" at bounding box center [703, 467] width 78 height 13
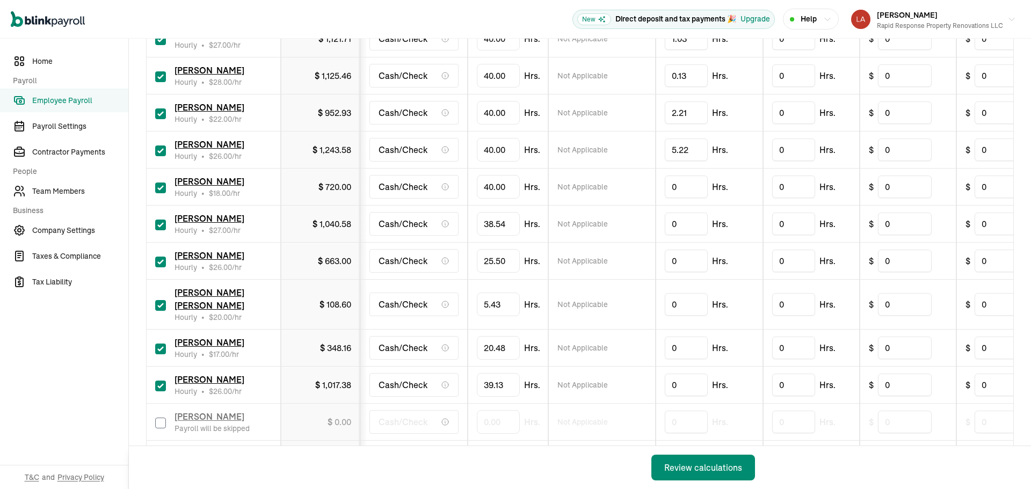
scroll to position [269, 0]
